Goal: Contribute content: Contribute content

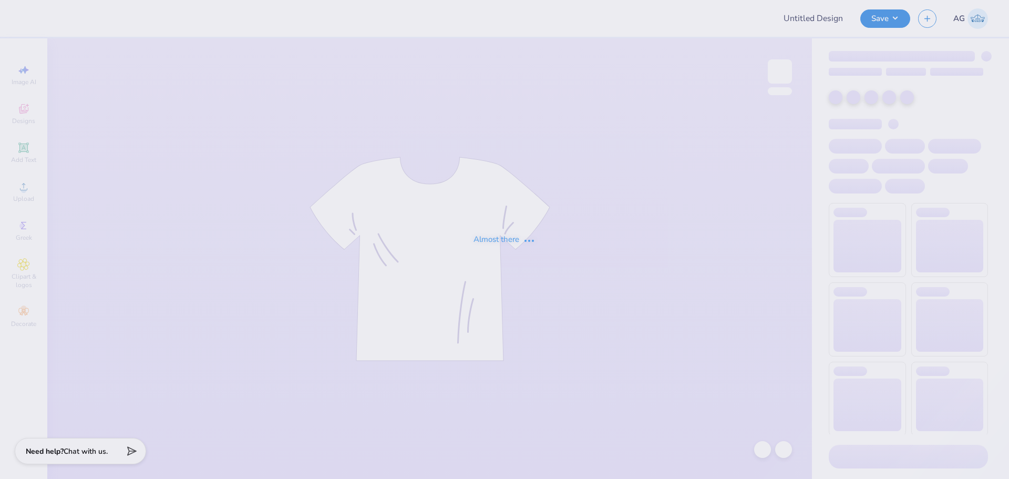
type input "Delta Zeta Merch 2025!"
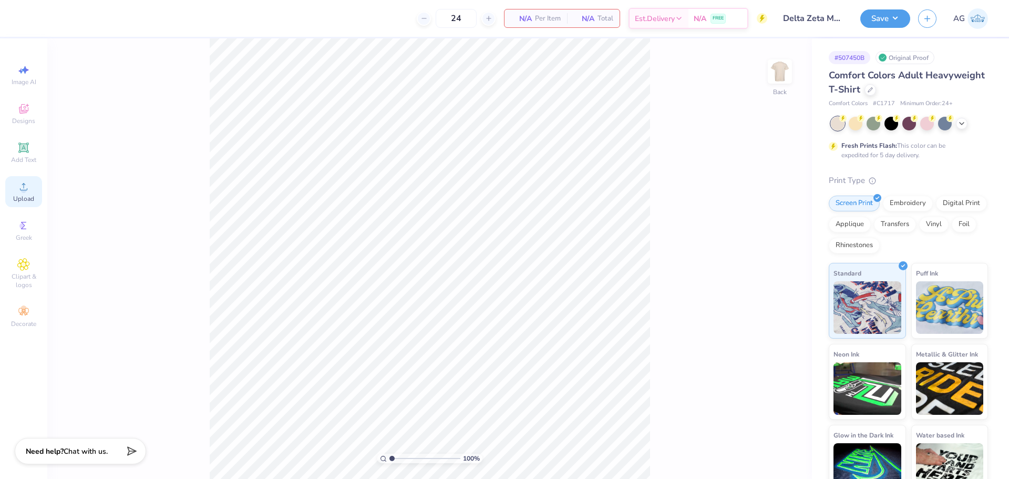
click at [40, 181] on div "Upload" at bounding box center [23, 191] width 37 height 31
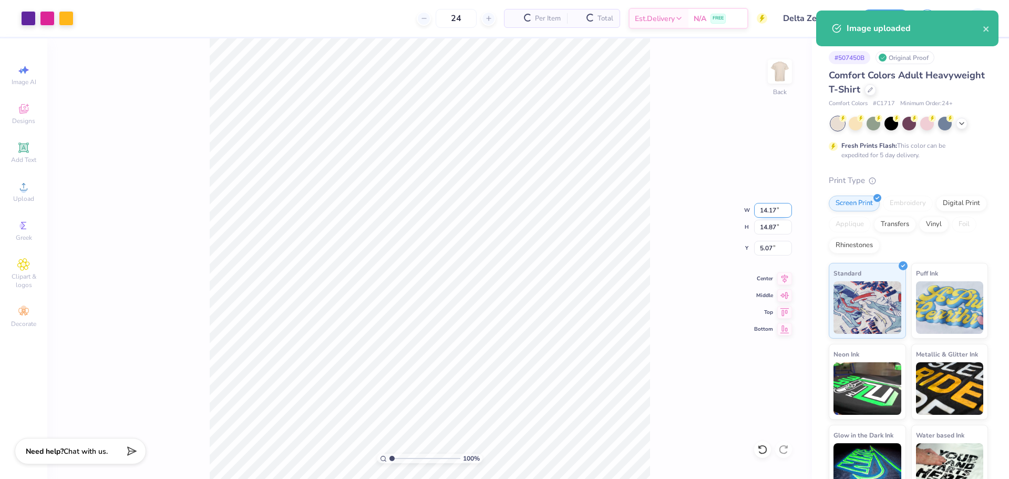
click at [774, 211] on input "14.17" at bounding box center [773, 210] width 38 height 15
type input "10.00"
type input "10.49"
click at [758, 245] on input "7.25" at bounding box center [773, 248] width 38 height 15
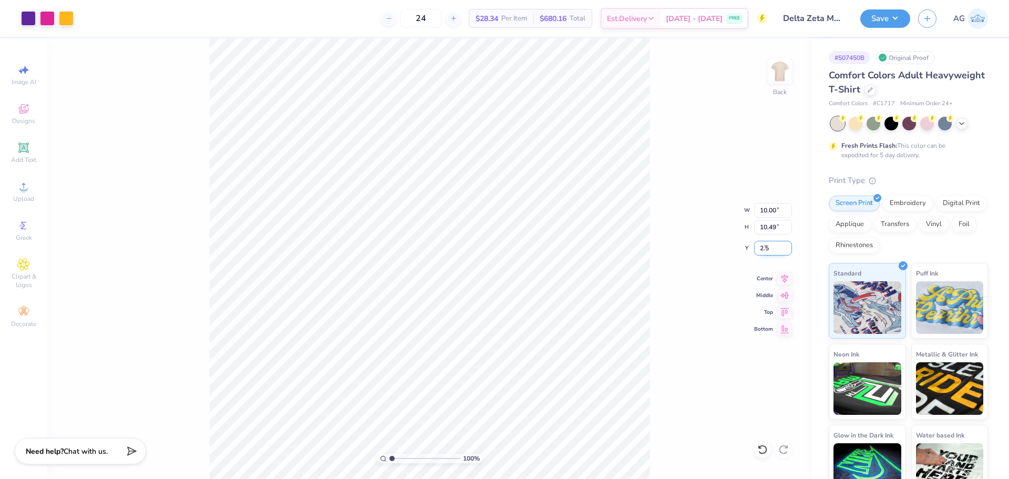
type input "2.50"
click at [784, 276] on icon at bounding box center [784, 277] width 15 height 13
click at [889, 26] on button "Save" at bounding box center [886, 17] width 50 height 18
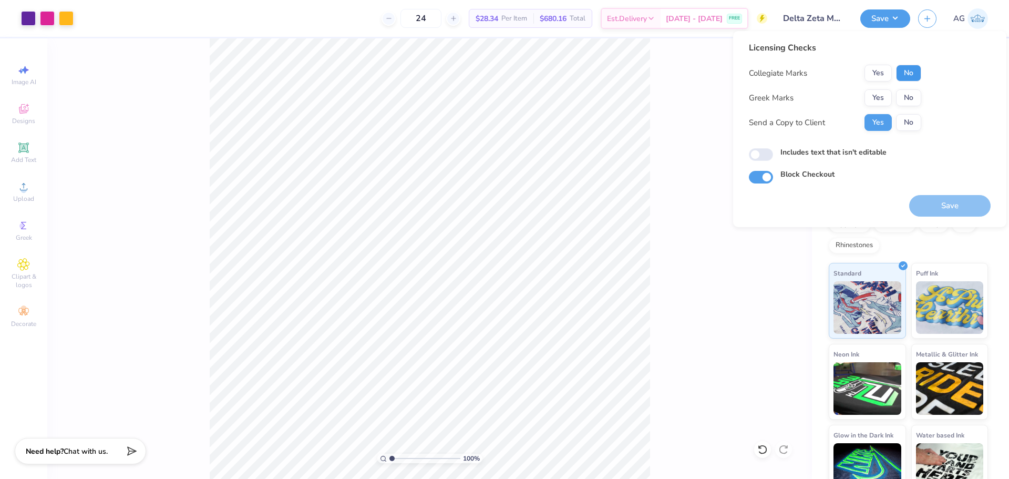
click at [906, 67] on button "No" at bounding box center [908, 73] width 25 height 17
click at [881, 93] on button "Yes" at bounding box center [878, 97] width 27 height 17
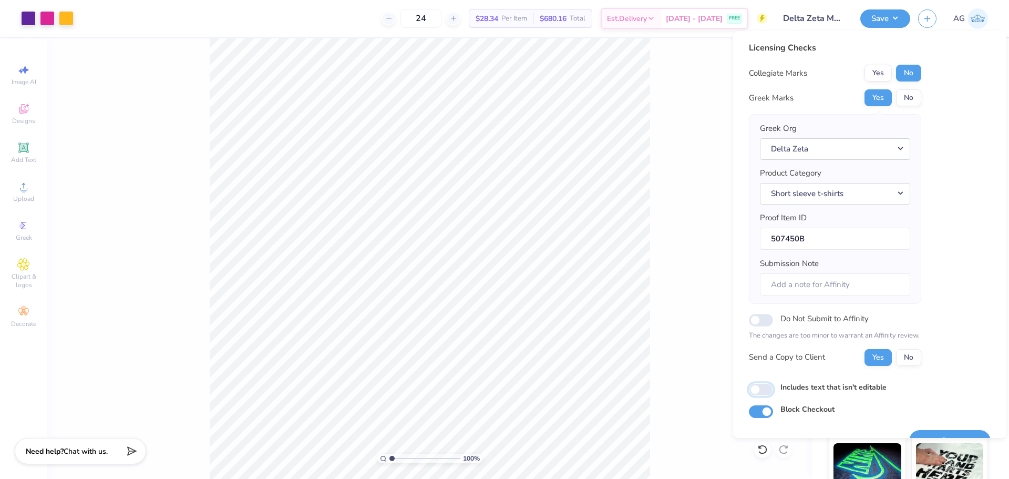
click at [764, 395] on input "Includes text that isn't editable" at bounding box center [761, 389] width 24 height 13
checkbox input "true"
